Goal: Information Seeking & Learning: Check status

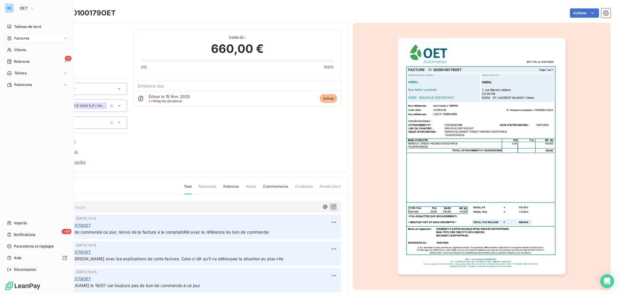
drag, startPoint x: 31, startPoint y: 37, endPoint x: 44, endPoint y: 36, distance: 12.6
click at [31, 37] on div "Factures" at bounding box center [37, 38] width 65 height 9
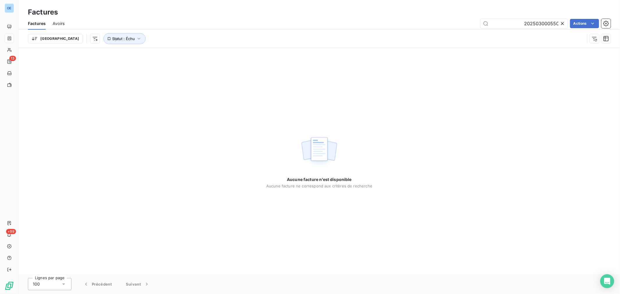
scroll to position [0, 343]
click at [535, 22] on input "20250300416 20250300055OET" at bounding box center [524, 23] width 87 height 9
click at [136, 39] on icon "button" at bounding box center [139, 39] width 6 height 6
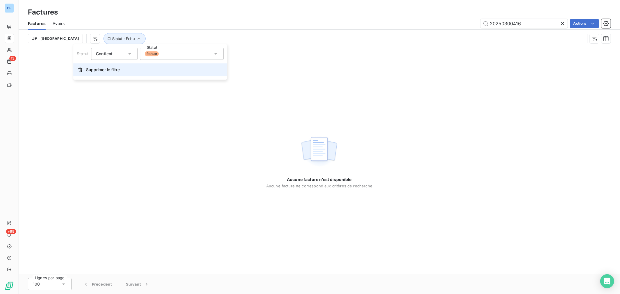
click at [106, 71] on span "Supprimer le filtre" at bounding box center [103, 70] width 34 height 6
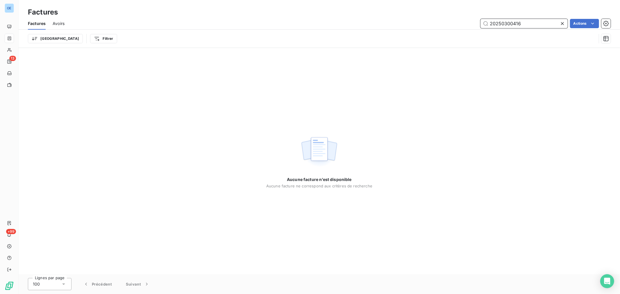
click at [533, 23] on input "20250300416 20250300055OET" at bounding box center [524, 23] width 87 height 9
click at [494, 25] on input "20250300055 20250300055OET" at bounding box center [524, 23] width 87 height 9
click at [491, 24] on input "20250300055 20250300055OET" at bounding box center [524, 23] width 87 height 9
drag, startPoint x: 522, startPoint y: 25, endPoint x: 431, endPoint y: 29, distance: 91.4
click at [431, 29] on div "Factures Avoirs 20250300055 20250300055OET Actions" at bounding box center [320, 23] width 602 height 12
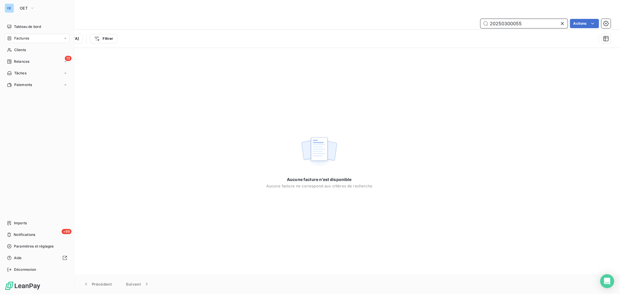
type input "20250300055 20250300055OET"
click at [40, 39] on div "Factures" at bounding box center [37, 38] width 65 height 9
click at [35, 49] on div "Clients" at bounding box center [37, 49] width 65 height 9
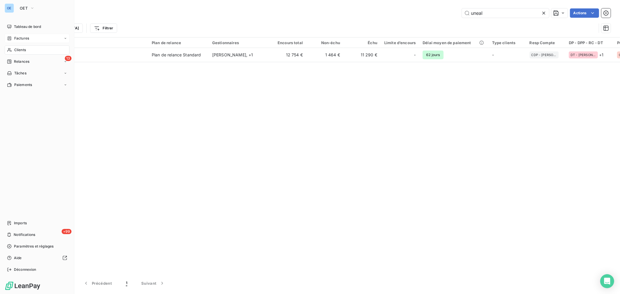
click at [35, 37] on div "Factures" at bounding box center [37, 38] width 65 height 9
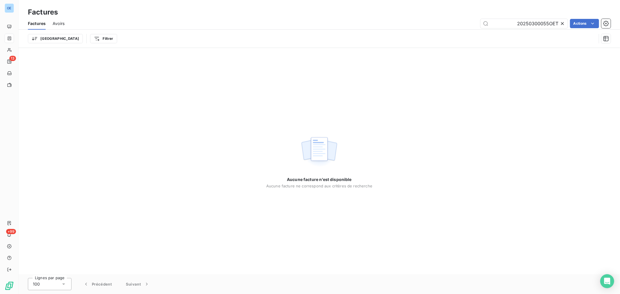
drag, startPoint x: 501, startPoint y: 20, endPoint x: 474, endPoint y: 21, distance: 27.4
click at [490, 19] on input "20250300055 20250300055OET" at bounding box center [524, 23] width 87 height 9
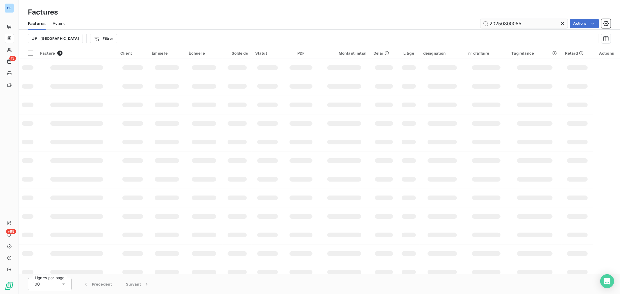
click at [504, 24] on input "20250300055" at bounding box center [524, 23] width 87 height 9
click at [498, 24] on input "20250300055" at bounding box center [524, 23] width 87 height 9
click at [494, 24] on input "20250300055" at bounding box center [524, 23] width 87 height 9
click at [491, 24] on input "20250300055" at bounding box center [524, 23] width 87 height 9
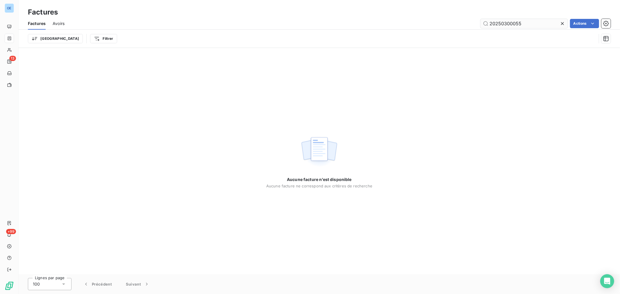
scroll to position [0, 249]
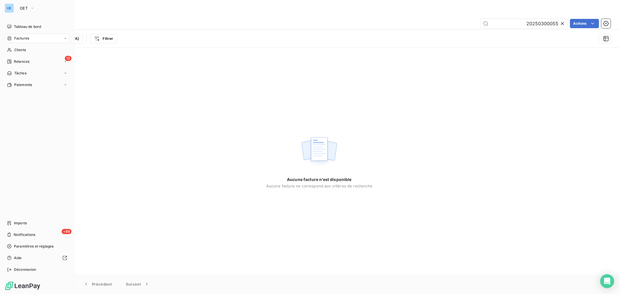
click at [21, 36] on span "Factures" at bounding box center [21, 38] width 15 height 5
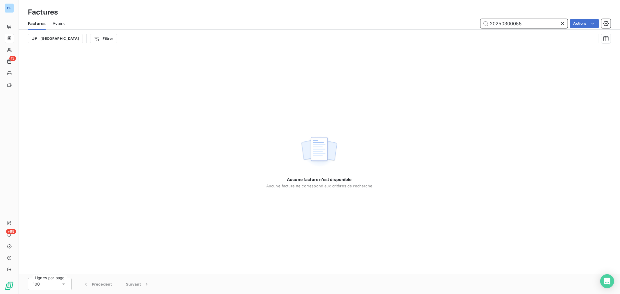
drag, startPoint x: 539, startPoint y: 24, endPoint x: 400, endPoint y: 20, distance: 139.4
click at [409, 21] on div "20250300055 20250300055 Actions" at bounding box center [341, 23] width 539 height 9
click at [508, 24] on input "20250300055" at bounding box center [524, 23] width 87 height 9
click at [507, 28] on input "2025 20250300055" at bounding box center [524, 23] width 87 height 9
click at [529, 26] on input "2025 20250300055" at bounding box center [524, 23] width 87 height 9
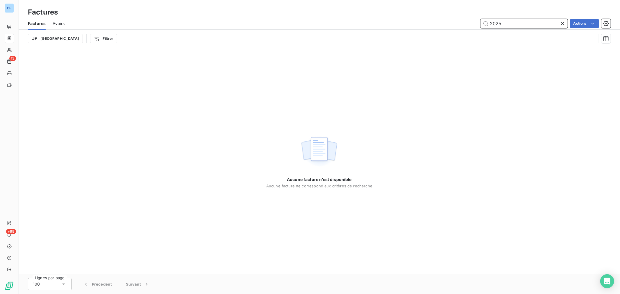
click at [510, 26] on input "2025 20250300055" at bounding box center [524, 23] width 87 height 9
drag, startPoint x: 506, startPoint y: 26, endPoint x: 525, endPoint y: 23, distance: 18.6
click at [506, 26] on input "2025 20250300055" at bounding box center [524, 23] width 87 height 9
click at [528, 23] on input "2025 20250300055" at bounding box center [524, 23] width 87 height 9
click at [528, 23] on input "20250300055" at bounding box center [524, 23] width 87 height 9
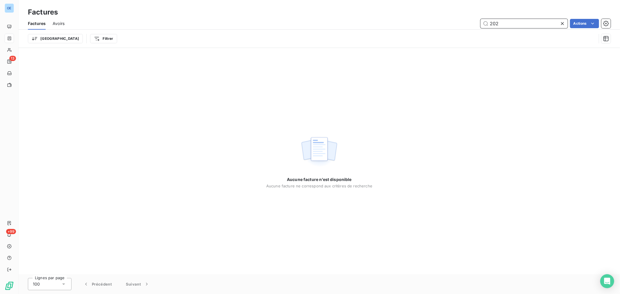
type input "2025 20250300055"
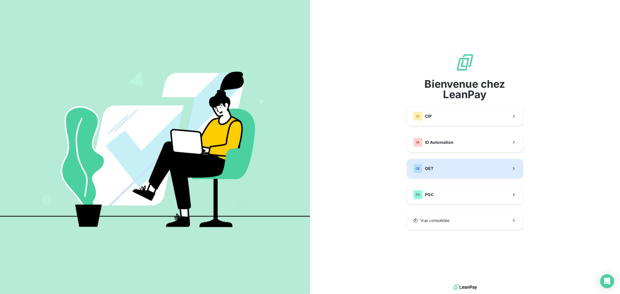
click at [437, 172] on button "OE OET" at bounding box center [465, 168] width 116 height 19
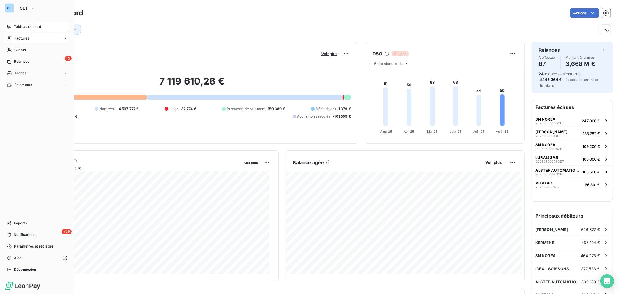
click at [22, 40] on span "Factures" at bounding box center [21, 38] width 15 height 5
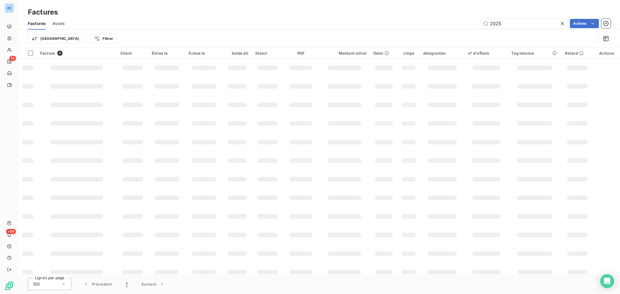
scroll to position [0, 209]
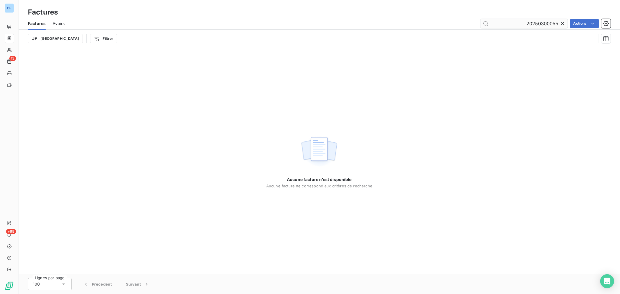
click at [517, 23] on input "2025 20250300055" at bounding box center [524, 23] width 87 height 9
click at [499, 22] on input "2025 20250300055" at bounding box center [524, 23] width 87 height 9
click at [475, 24] on div "2025 20250300055 Actions" at bounding box center [341, 23] width 539 height 9
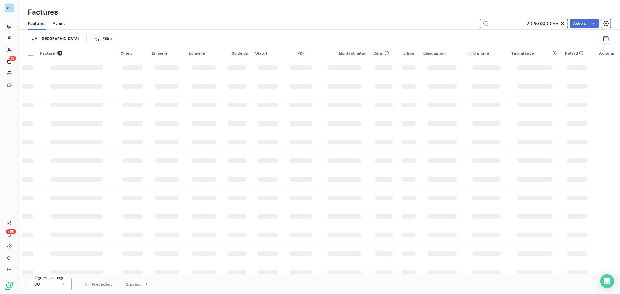
scroll to position [0, 0]
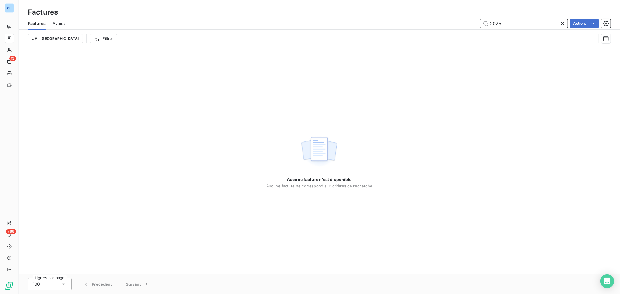
click at [463, 15] on div "Factures Factures Avoirs 2025 20250300055 Actions Trier Filtrer" at bounding box center [320, 24] width 602 height 48
type input "20250300055"
click at [455, 24] on div "20250300055 Actions" at bounding box center [341, 23] width 539 height 9
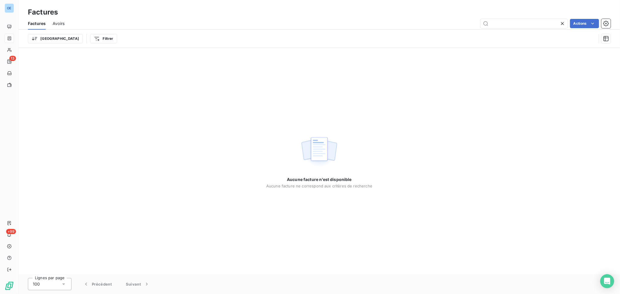
click at [562, 22] on icon at bounding box center [563, 24] width 6 height 6
click at [527, 26] on input "text" at bounding box center [524, 23] width 87 height 9
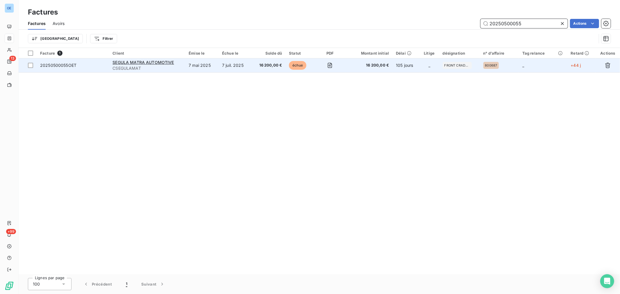
type input "20250500055"
click at [383, 63] on span "16 200,00 €" at bounding box center [370, 66] width 40 height 6
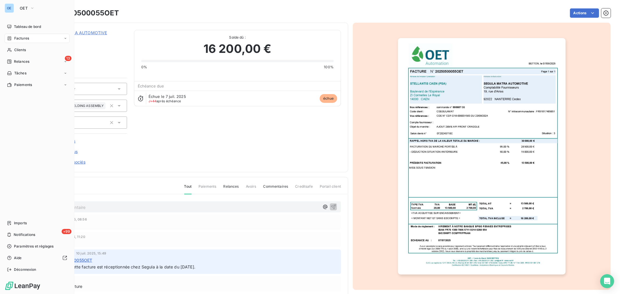
drag, startPoint x: 39, startPoint y: 40, endPoint x: 54, endPoint y: 36, distance: 15.9
click at [39, 40] on div "Factures" at bounding box center [37, 38] width 65 height 9
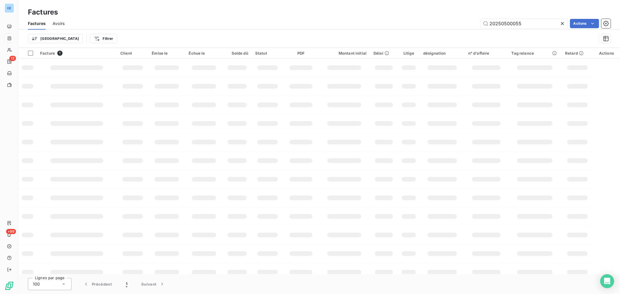
drag, startPoint x: 535, startPoint y: 21, endPoint x: 507, endPoint y: 29, distance: 29.9
click at [507, 29] on div "Factures Avoirs 20250500055 Actions Trier Filtrer" at bounding box center [320, 32] width 602 height 30
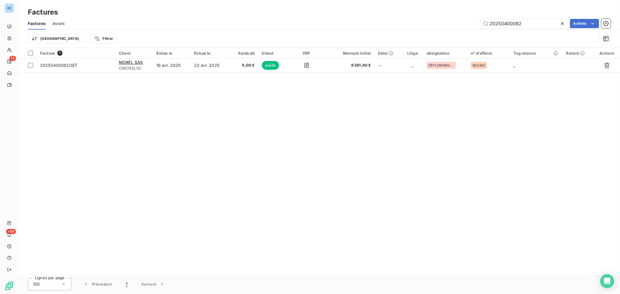
type input "20250400082"
